Goal: Task Accomplishment & Management: Complete application form

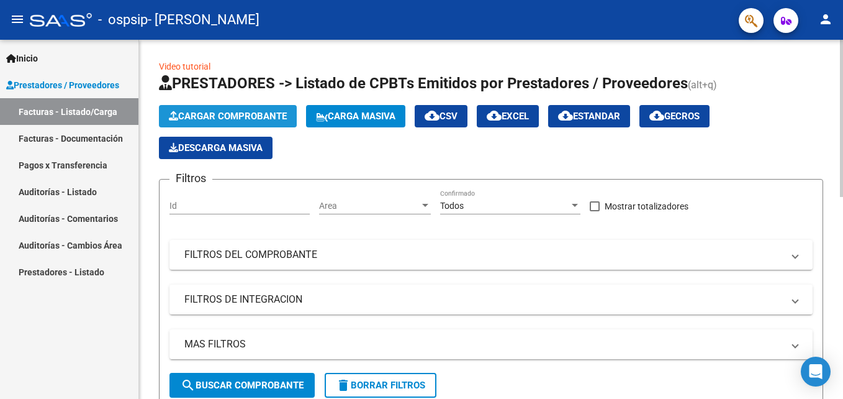
click at [202, 112] on span "Cargar Comprobante" at bounding box center [228, 116] width 118 height 11
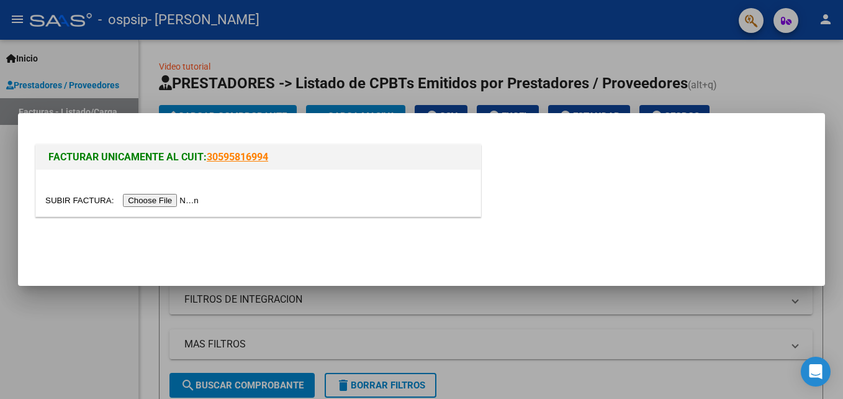
click at [143, 203] on input "file" at bounding box center [123, 200] width 157 height 13
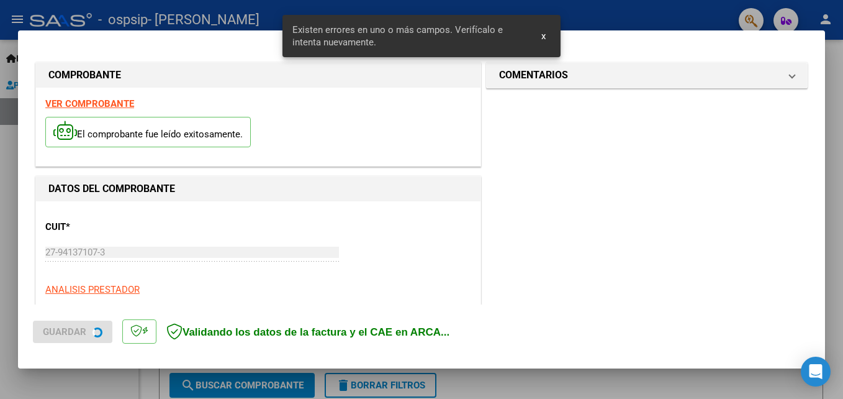
scroll to position [279, 0]
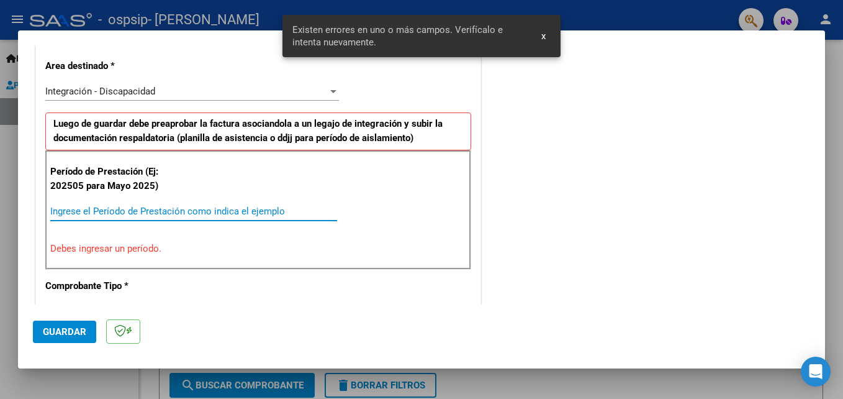
click at [241, 213] on input "Ingrese el Período de Prestación como indica el ejemplo" at bounding box center [193, 210] width 287 height 11
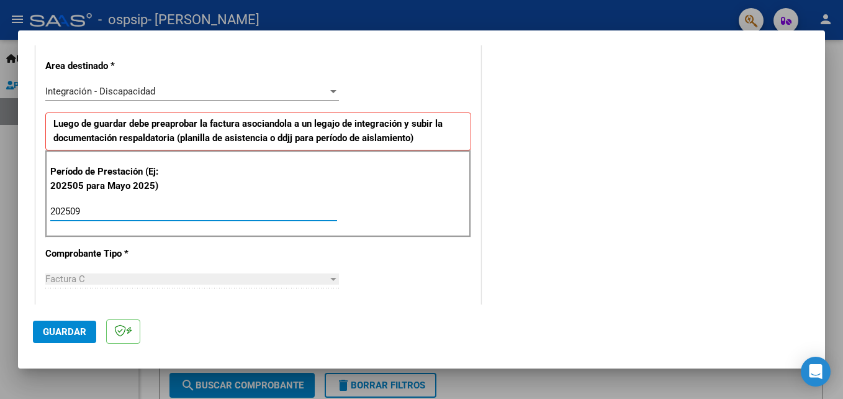
type input "202509"
click at [65, 330] on span "Guardar" at bounding box center [64, 331] width 43 height 11
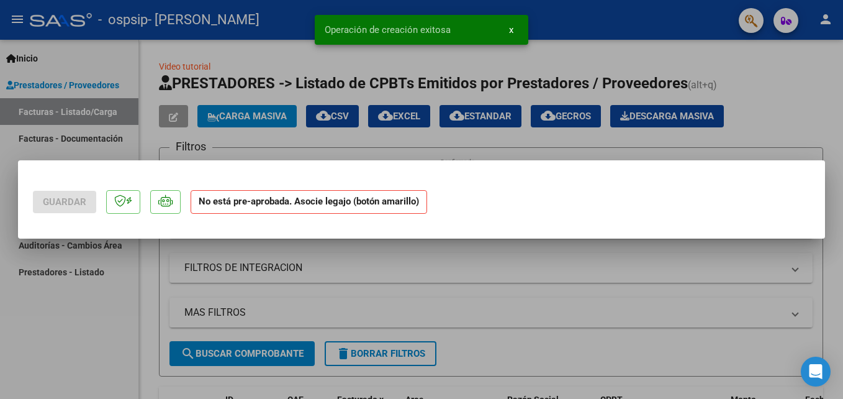
scroll to position [0, 0]
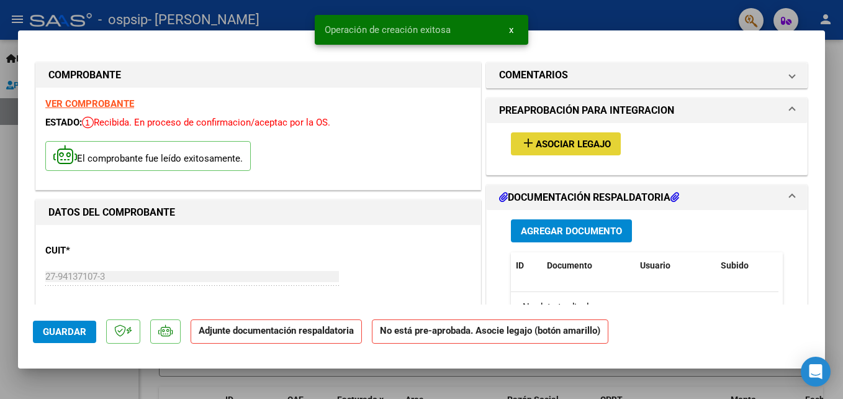
click at [526, 135] on mat-icon "add" at bounding box center [528, 142] width 15 height 15
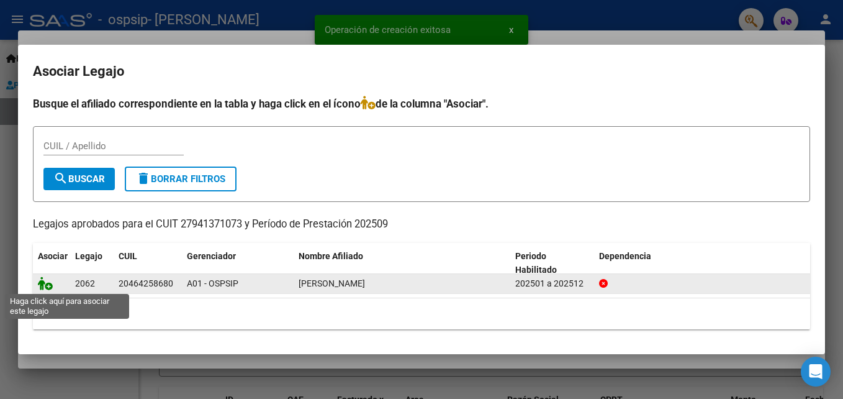
click at [39, 284] on icon at bounding box center [45, 283] width 15 height 14
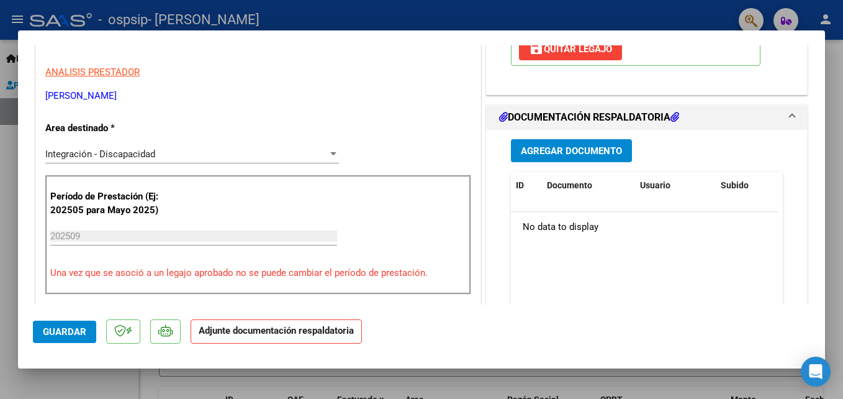
scroll to position [333, 0]
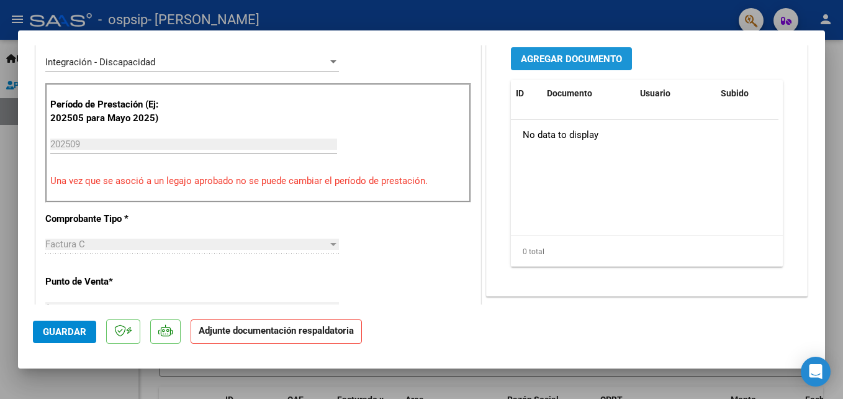
click at [601, 50] on button "Agregar Documento" at bounding box center [571, 58] width 121 height 23
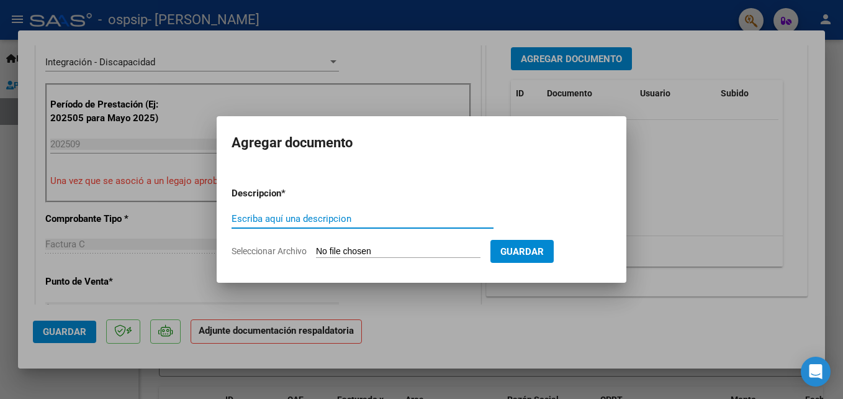
click at [361, 220] on input "Escriba aquí una descripcion" at bounding box center [363, 218] width 262 height 11
type input "asistencia"
click at [366, 250] on input "Seleccionar Archivo" at bounding box center [398, 252] width 165 height 12
type input "C:\fakepath\vergara psicope [DATE].pdf"
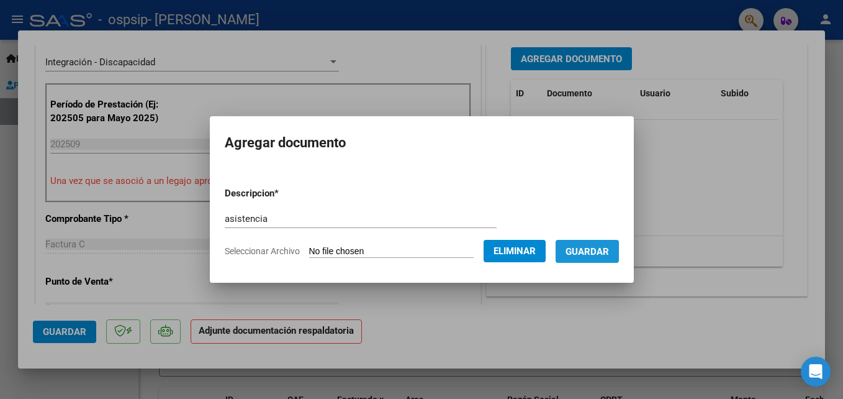
click at [609, 253] on span "Guardar" at bounding box center [587, 251] width 43 height 11
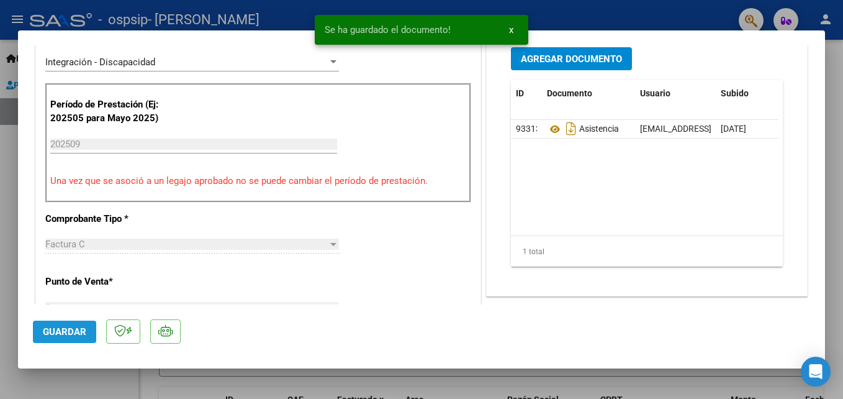
click at [73, 331] on span "Guardar" at bounding box center [64, 331] width 43 height 11
